Goal: Task Accomplishment & Management: Manage account settings

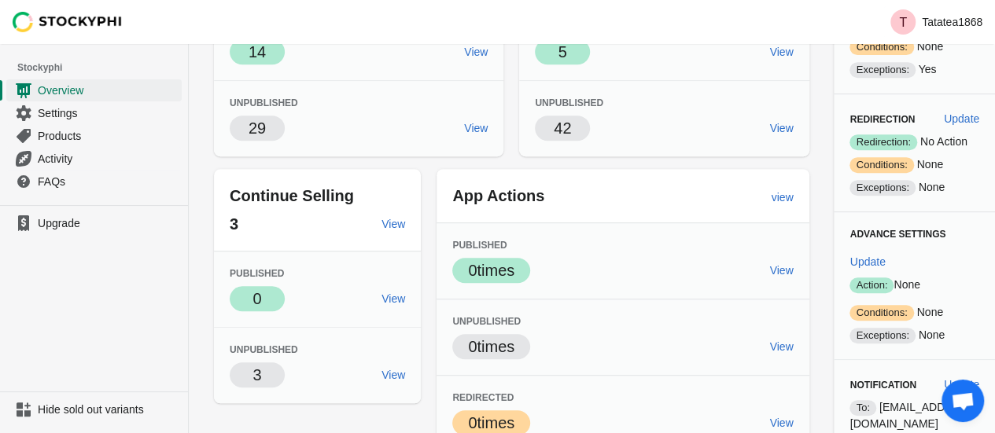
scroll to position [402, 0]
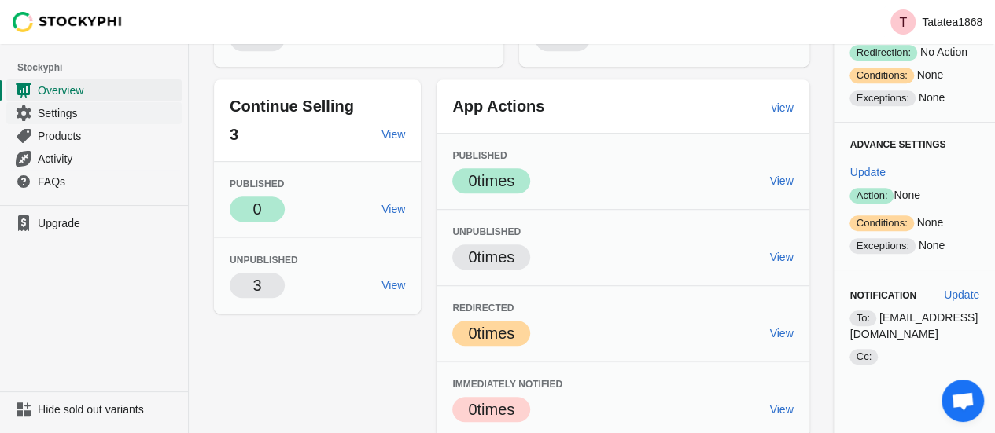
click at [52, 117] on span "Settings" at bounding box center [108, 113] width 141 height 16
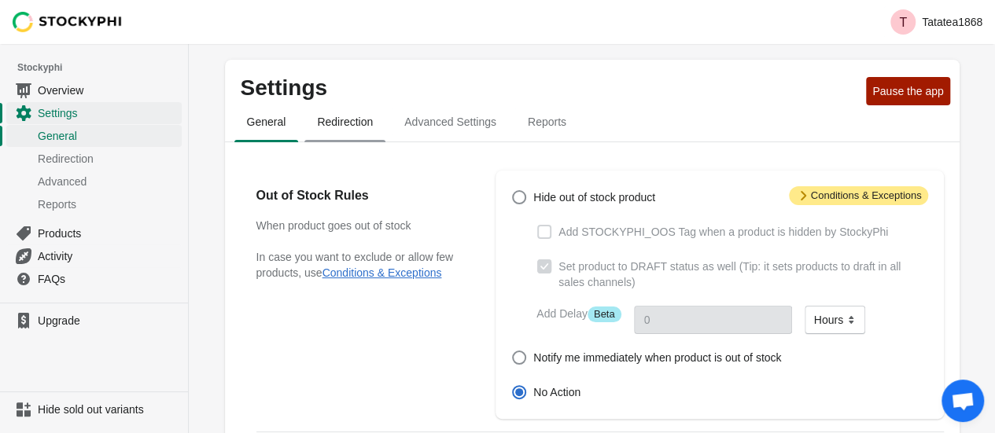
click at [335, 125] on span "Redirection" at bounding box center [344, 122] width 81 height 28
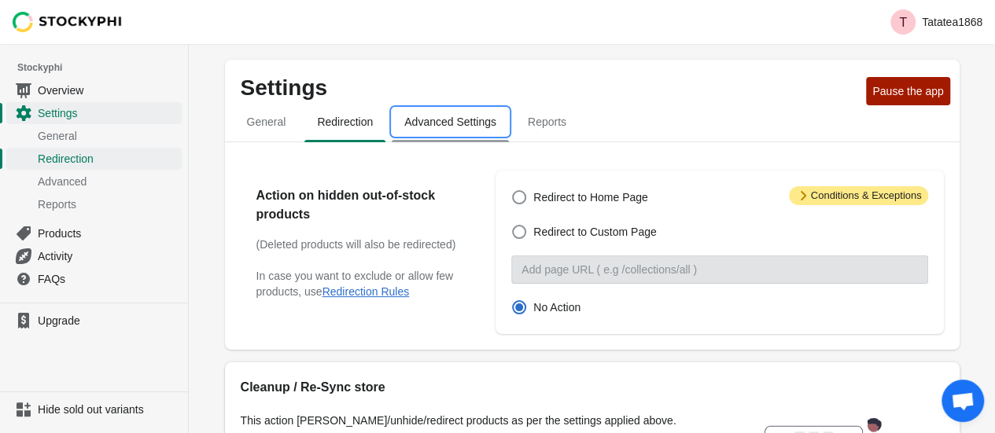
click at [414, 124] on span "Advanced Settings" at bounding box center [450, 122] width 117 height 28
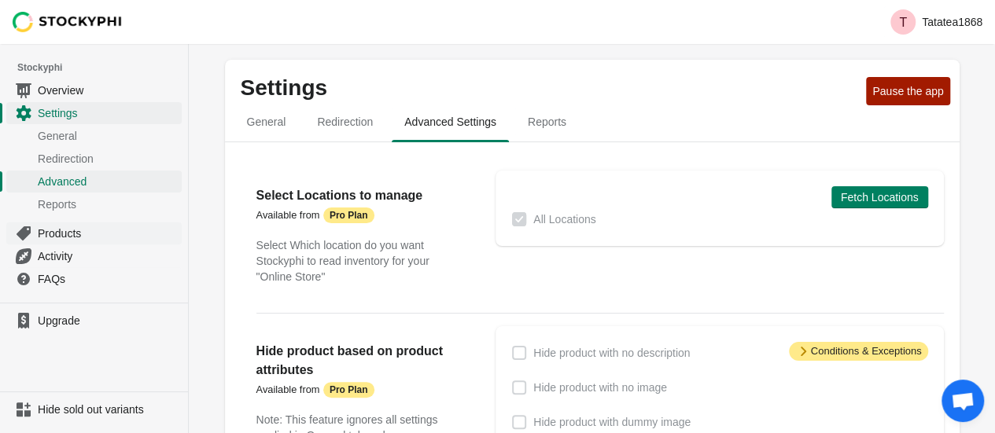
click at [86, 236] on span "Products" at bounding box center [108, 234] width 141 height 16
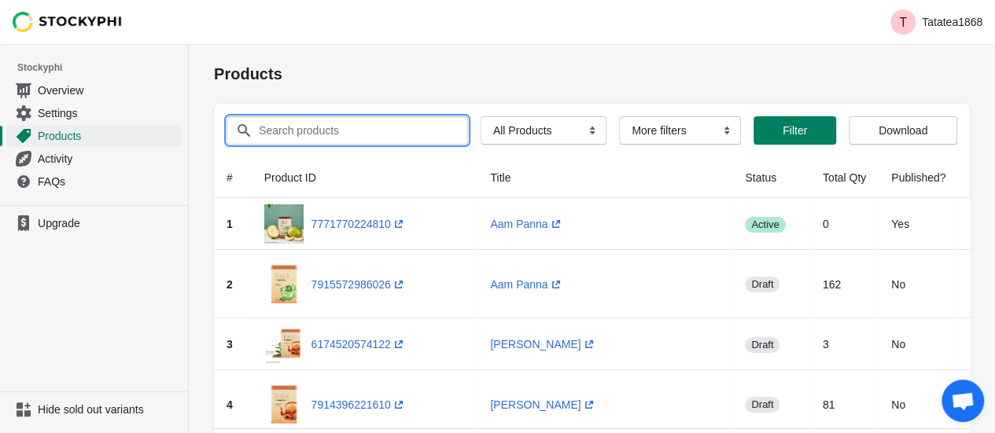
click at [356, 136] on input "Search products" at bounding box center [349, 130] width 182 height 28
type input "masala"
click at [214, 44] on button "Submit" at bounding box center [236, 52] width 45 height 17
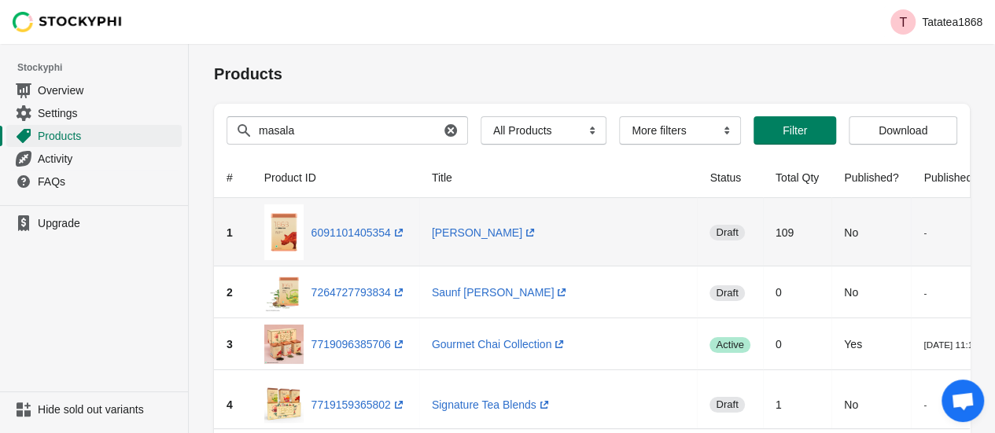
click at [234, 241] on td "1" at bounding box center [233, 232] width 38 height 68
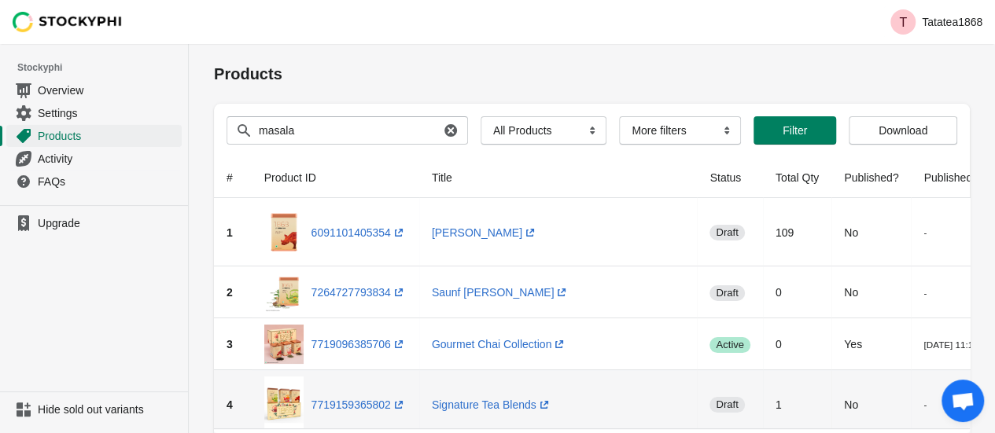
scroll to position [0, 183]
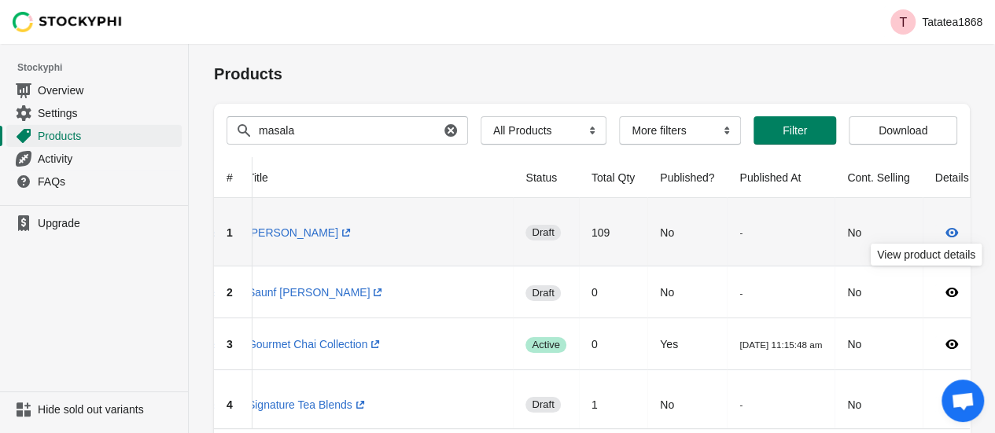
click at [944, 231] on icon at bounding box center [952, 233] width 16 height 16
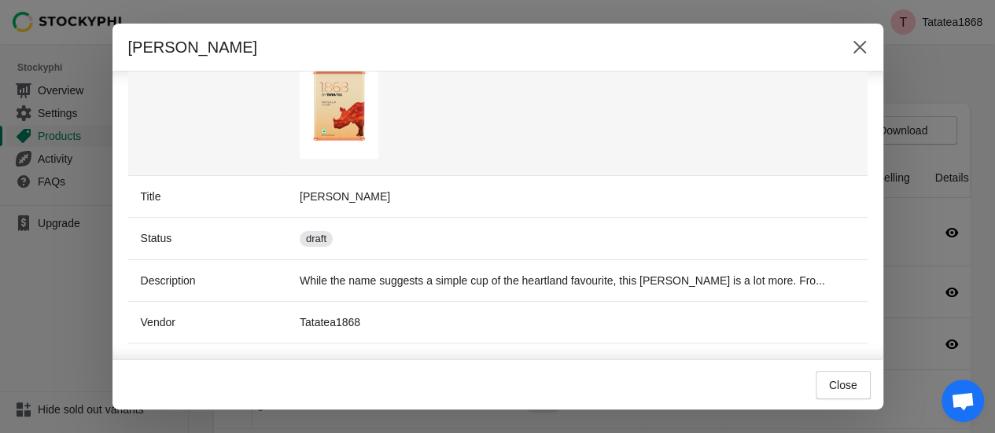
scroll to position [94, 0]
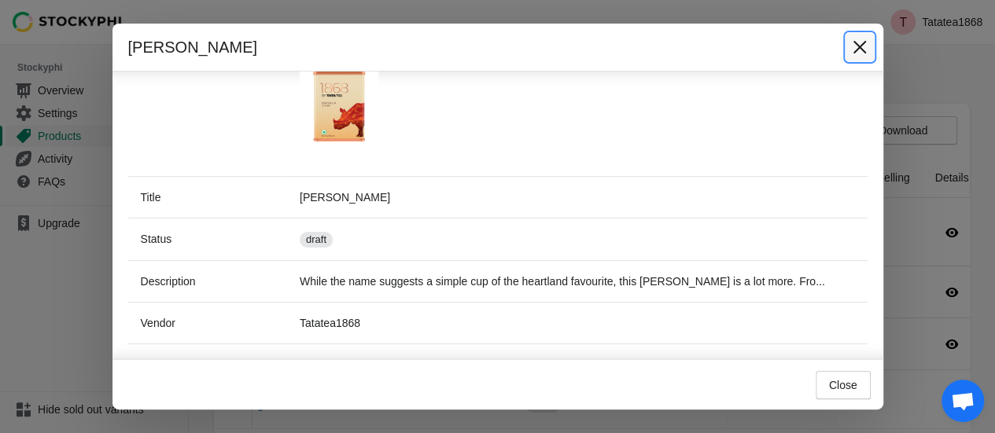
click at [861, 45] on icon "Close" at bounding box center [859, 47] width 13 height 13
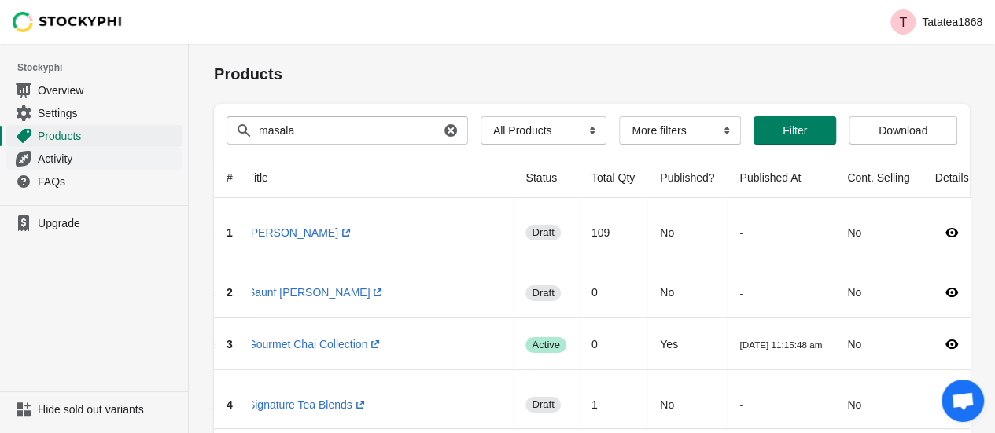
click at [65, 165] on span "Activity" at bounding box center [108, 159] width 141 height 16
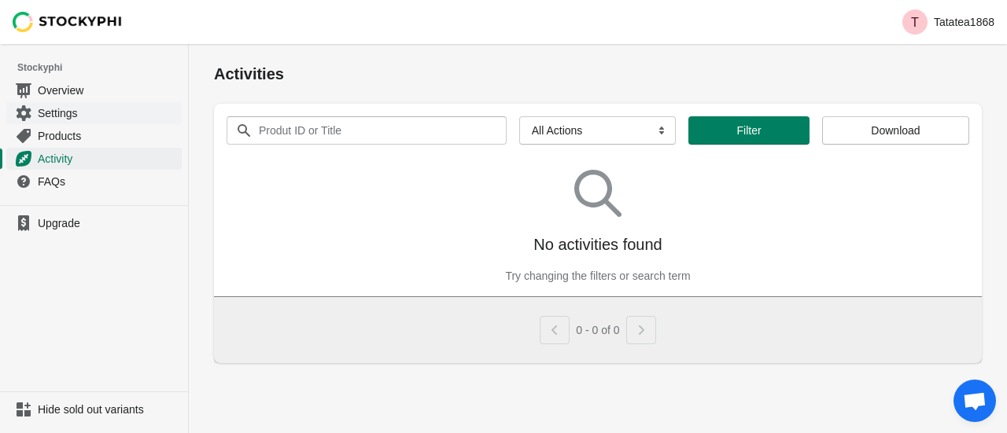
click at [61, 120] on span "Settings" at bounding box center [108, 113] width 141 height 16
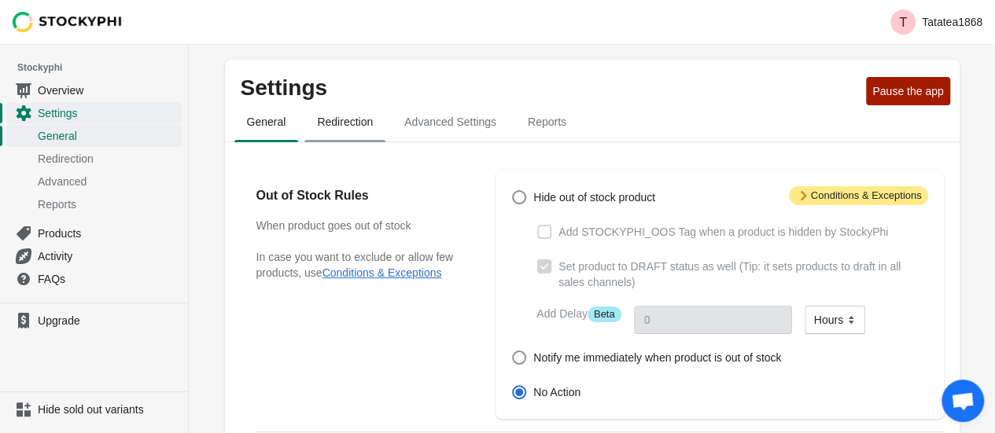
click at [347, 116] on span "Redirection" at bounding box center [344, 122] width 81 height 28
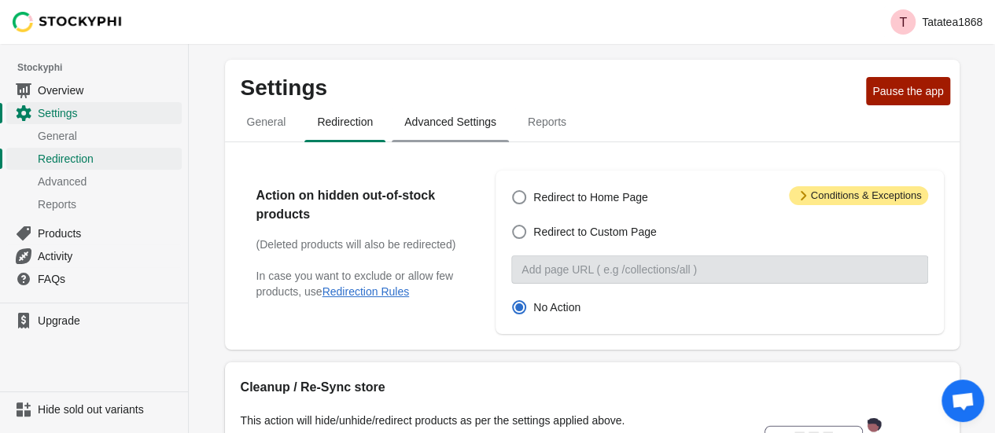
click at [459, 131] on span "Advanced Settings" at bounding box center [450, 122] width 117 height 28
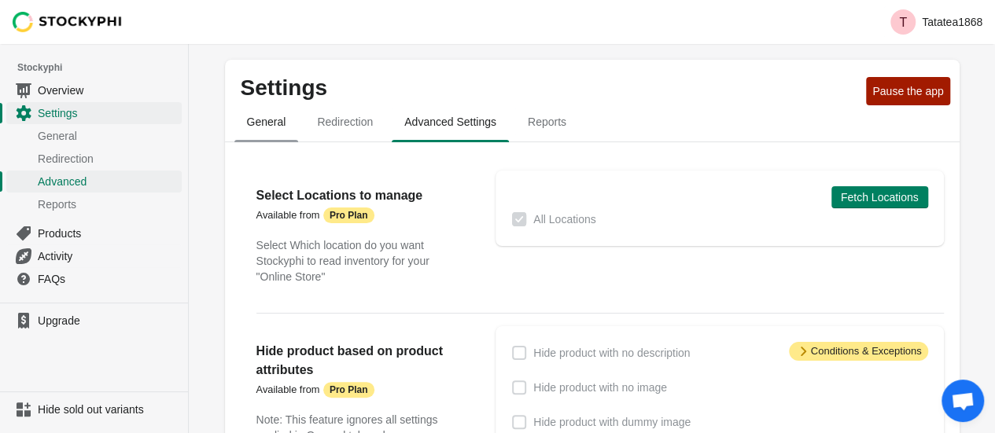
click at [282, 125] on span "General" at bounding box center [266, 122] width 65 height 28
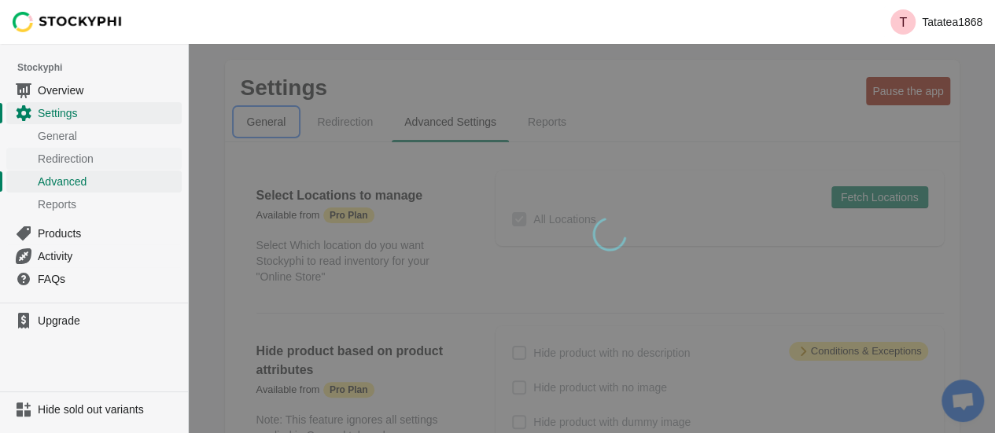
select select "hours"
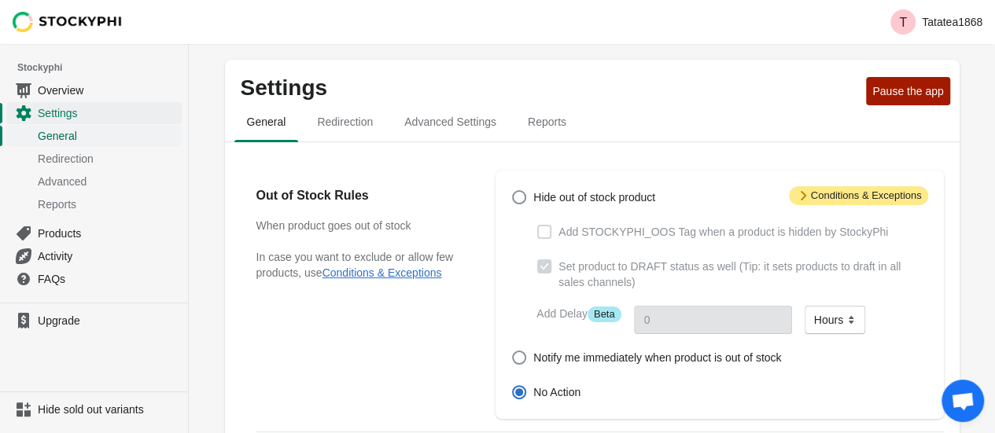
click at [69, 131] on span "General" at bounding box center [108, 136] width 141 height 16
click at [90, 226] on span "Products" at bounding box center [108, 234] width 141 height 16
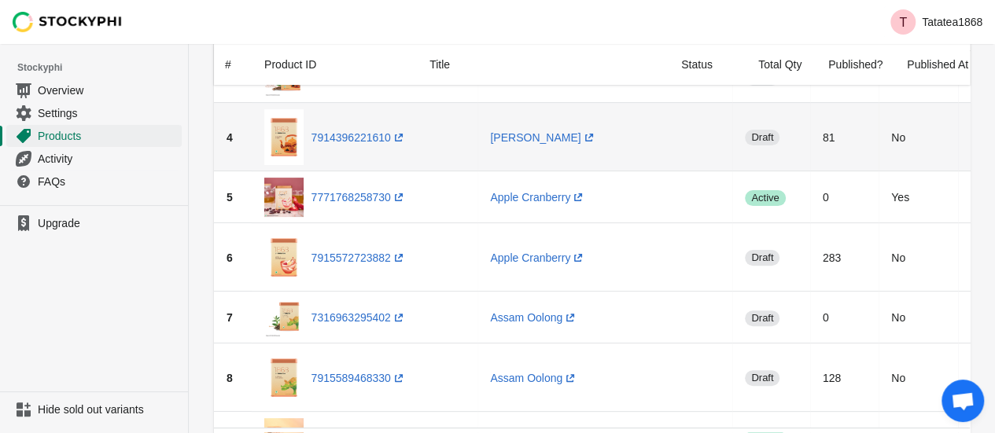
scroll to position [270, 0]
